Goal: Navigation & Orientation: Go to known website

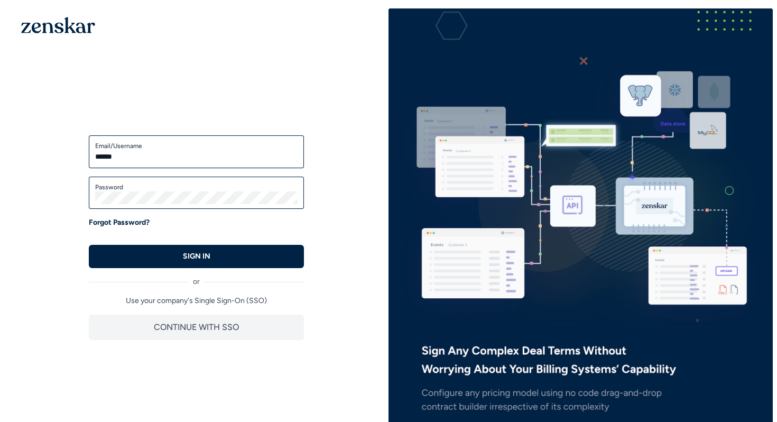
type input "**********"
click at [89, 245] on button "SIGN IN" at bounding box center [196, 256] width 215 height 23
